Goal: Task Accomplishment & Management: Complete application form

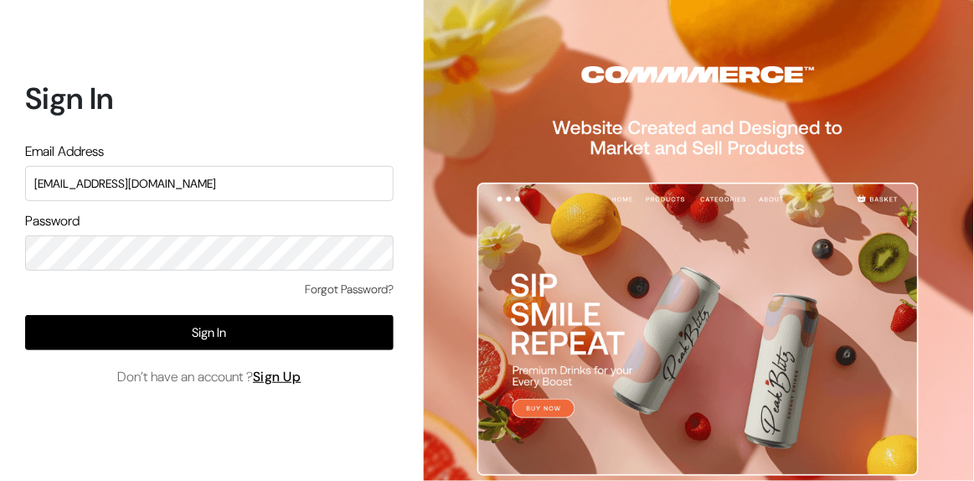
click at [281, 178] on input "[EMAIL_ADDRESS][DOMAIN_NAME]" at bounding box center [209, 183] width 369 height 35
type input "s"
type input "[EMAIL_ADDRESS][DOMAIN_NAME]"
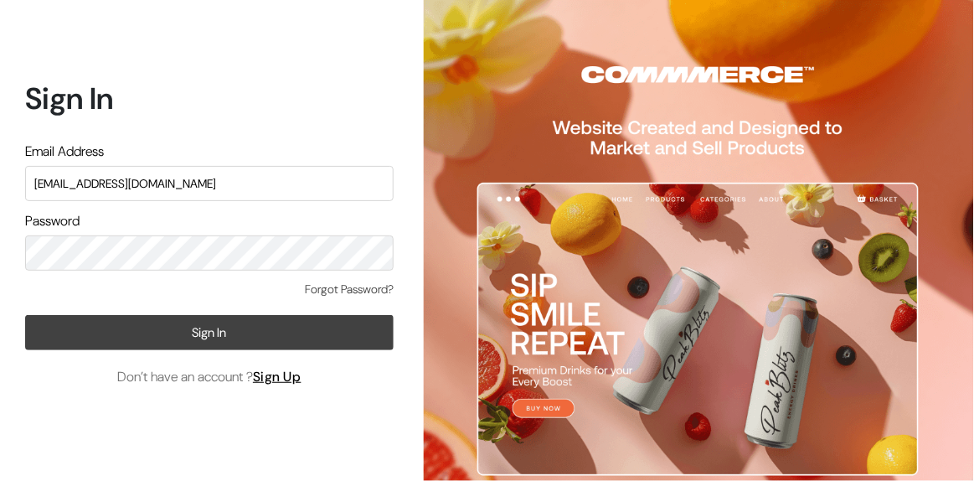
click at [83, 338] on button "Sign In" at bounding box center [209, 332] width 369 height 35
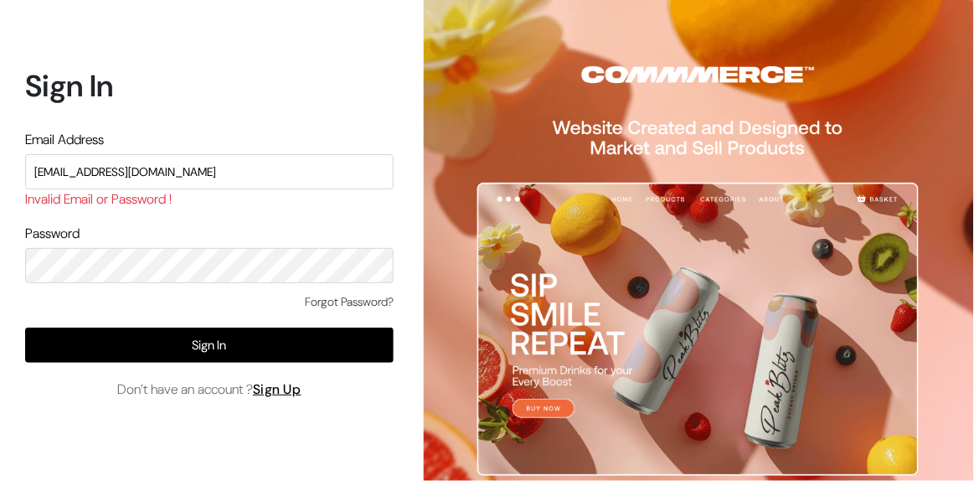
click at [169, 169] on input "[EMAIL_ADDRESS][DOMAIN_NAME]" at bounding box center [209, 171] width 369 height 35
type input "[EMAIL_ADDRESS][DOMAIN_NAME]"
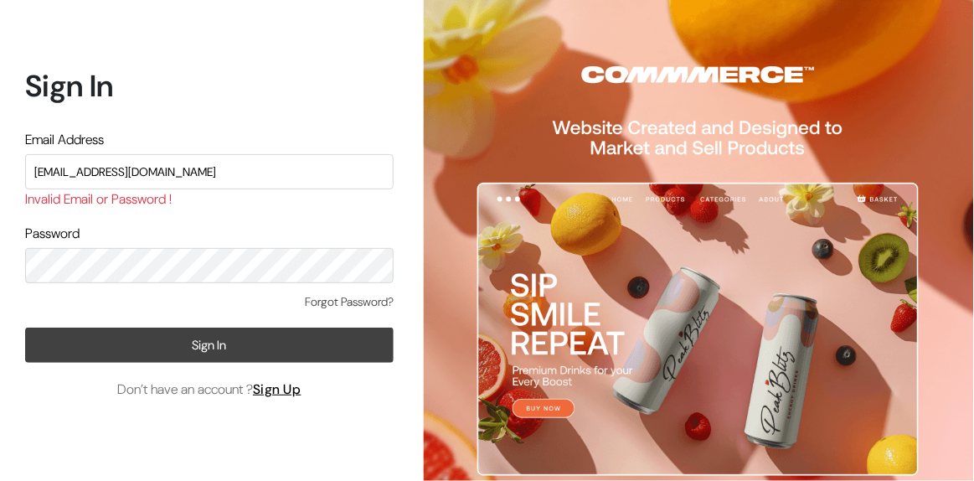
click at [80, 357] on button "Sign In" at bounding box center [209, 345] width 369 height 35
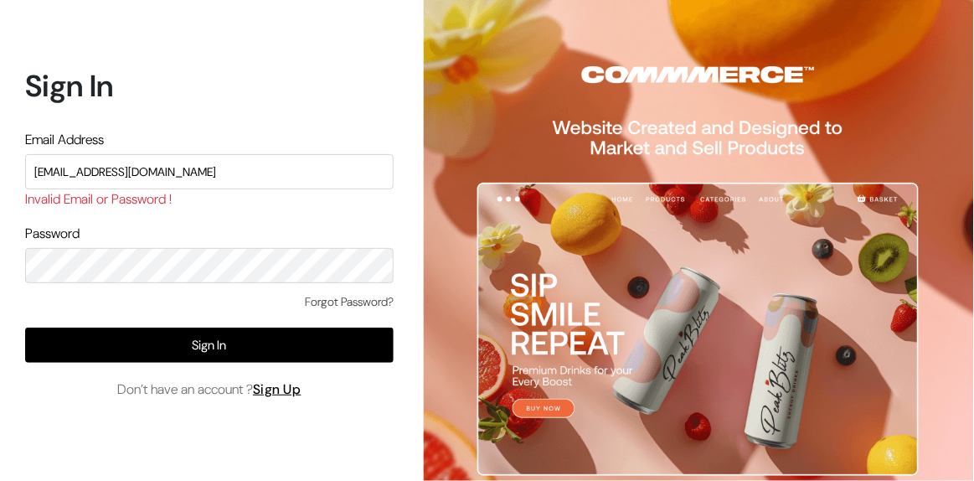
click at [240, 174] on input "[EMAIL_ADDRESS][DOMAIN_NAME]" at bounding box center [209, 171] width 369 height 35
type input "a"
click at [101, 424] on div "Sign In Email Address Invalid Email or Password ! Password Forgot Password? Sig…" at bounding box center [203, 240] width 406 height 481
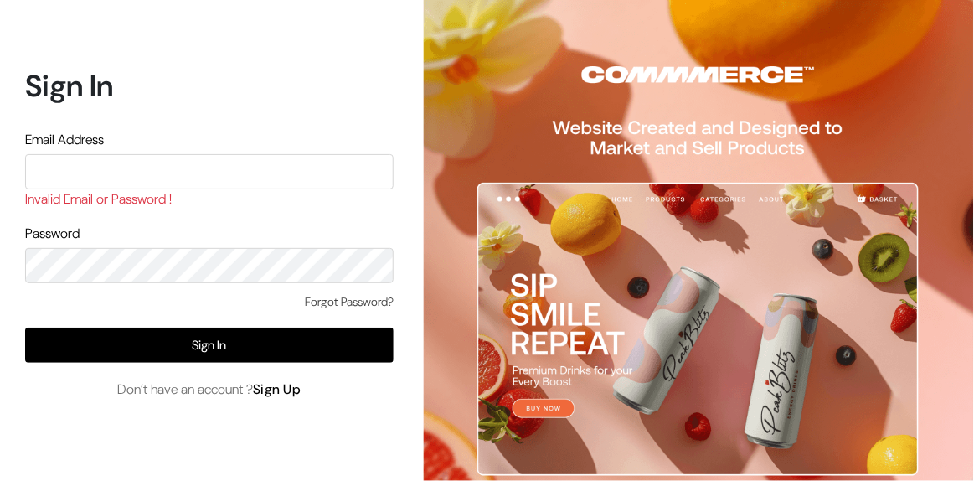
click at [295, 396] on link "Sign Up" at bounding box center [277, 389] width 49 height 18
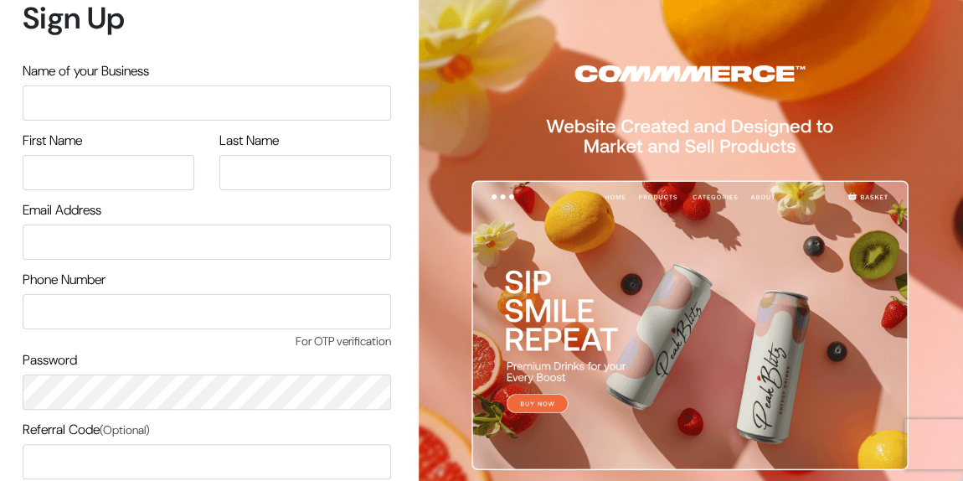
scroll to position [151, 0]
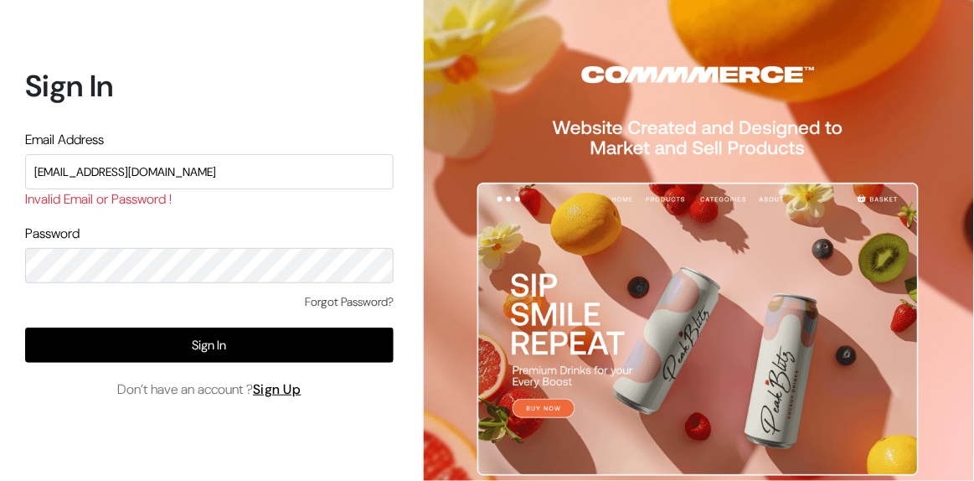
click at [194, 167] on input "[EMAIL_ADDRESS][DOMAIN_NAME]" at bounding box center [209, 171] width 369 height 35
type input "arasan@outdoinc.com"
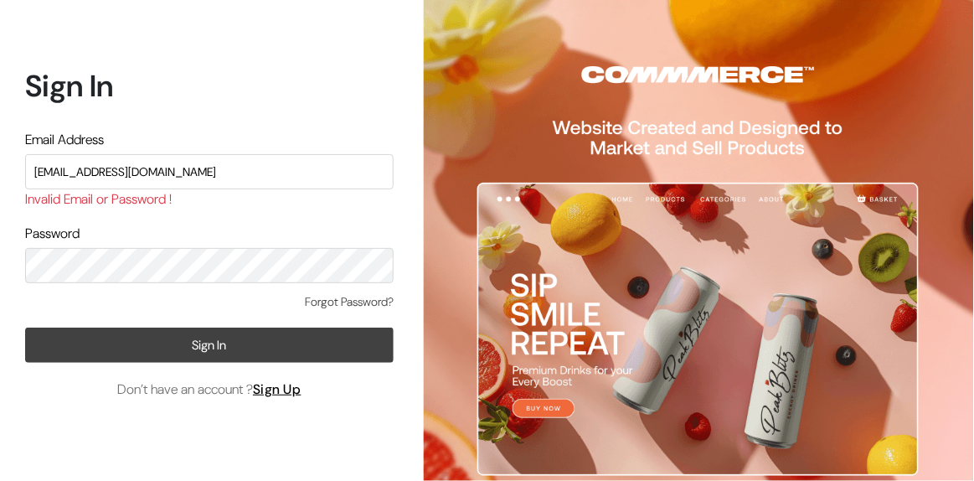
click at [229, 340] on button "Sign In" at bounding box center [209, 345] width 369 height 35
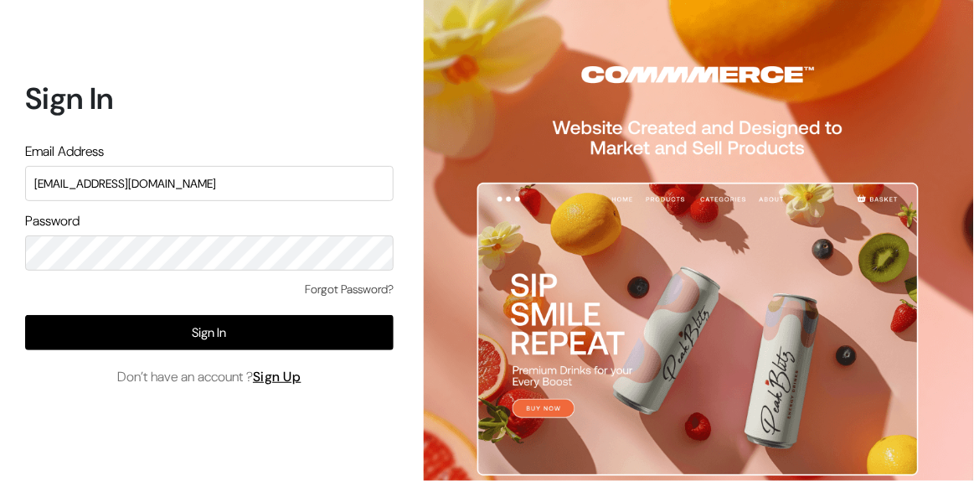
click at [203, 194] on input "[EMAIL_ADDRESS][DOMAIN_NAME]" at bounding box center [209, 183] width 369 height 35
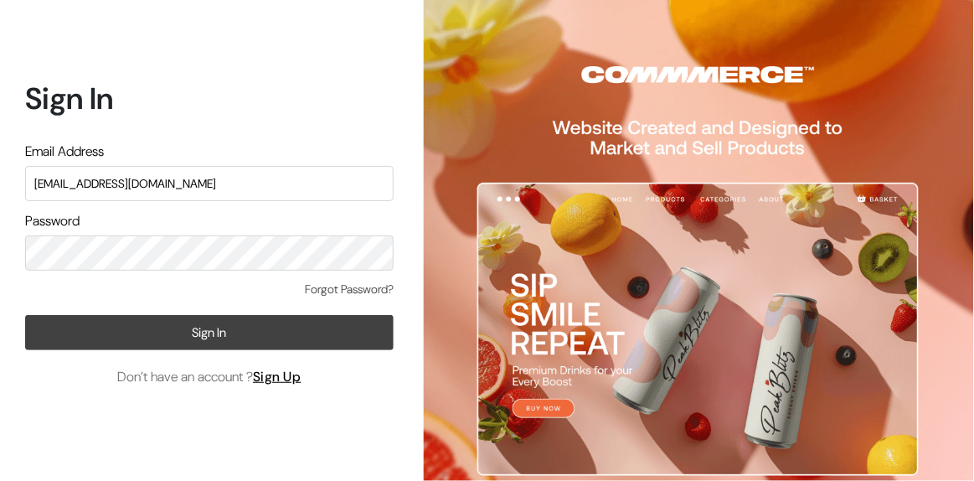
type input "[EMAIL_ADDRESS][DOMAIN_NAME]"
click at [142, 332] on button "Sign In" at bounding box center [209, 332] width 369 height 35
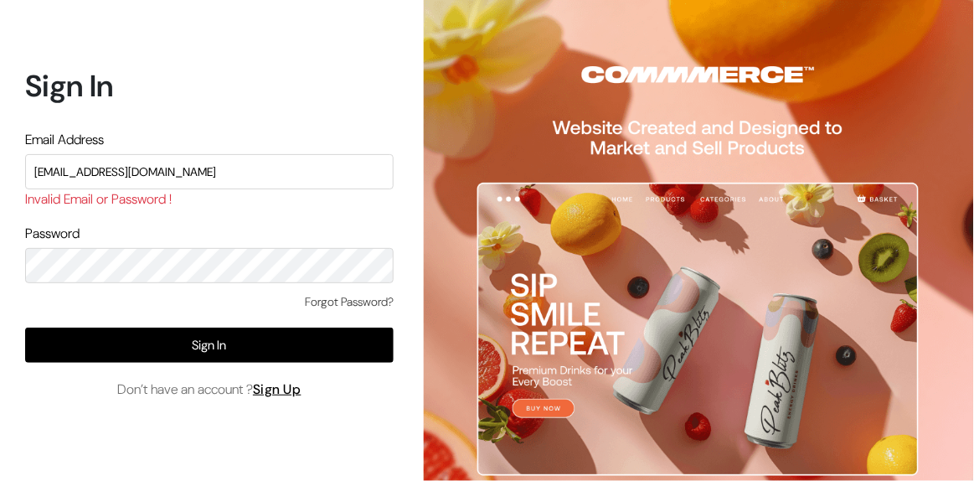
type input "somnath@outdoinc.co"
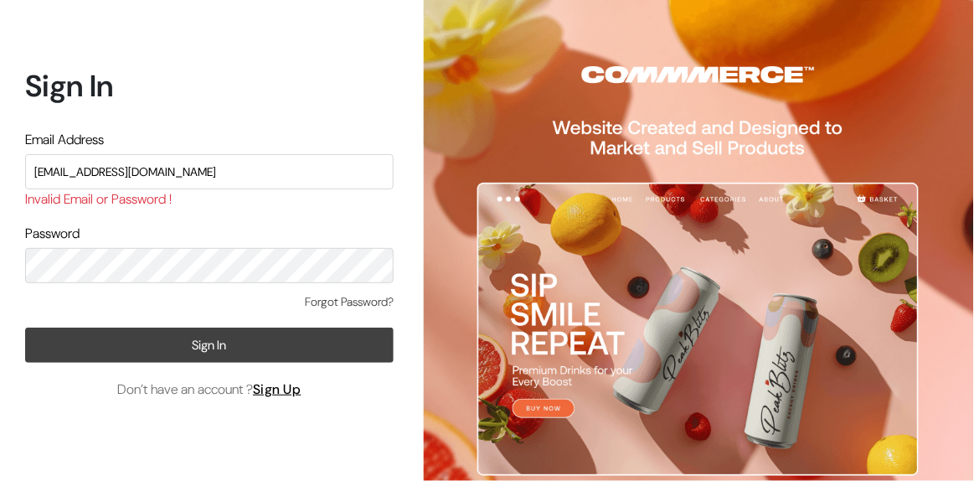
click at [73, 337] on button "Sign In" at bounding box center [209, 345] width 369 height 35
